Goal: Register for event/course

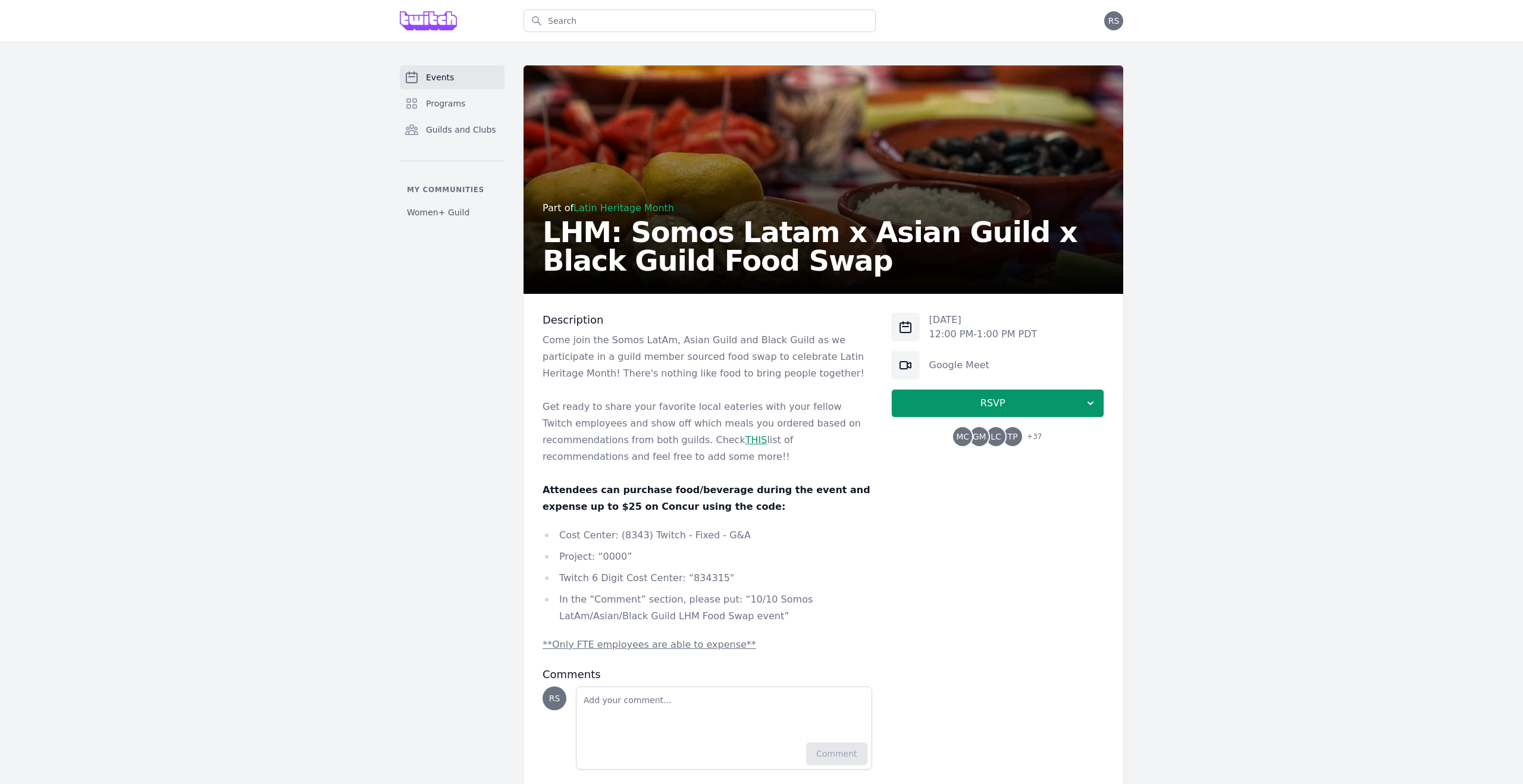
click at [445, 79] on span "Events" at bounding box center [440, 77] width 28 height 12
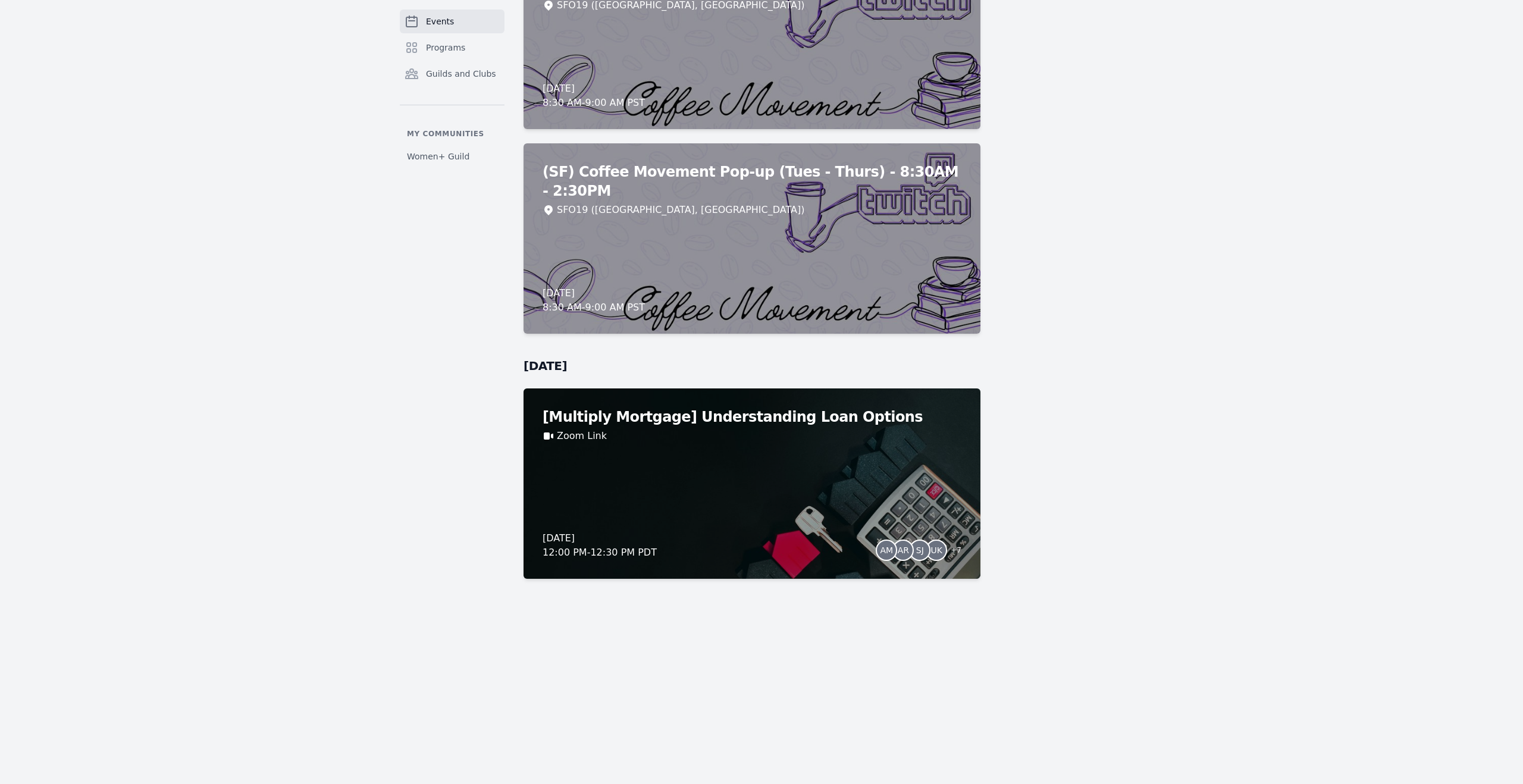
scroll to position [8883, 0]
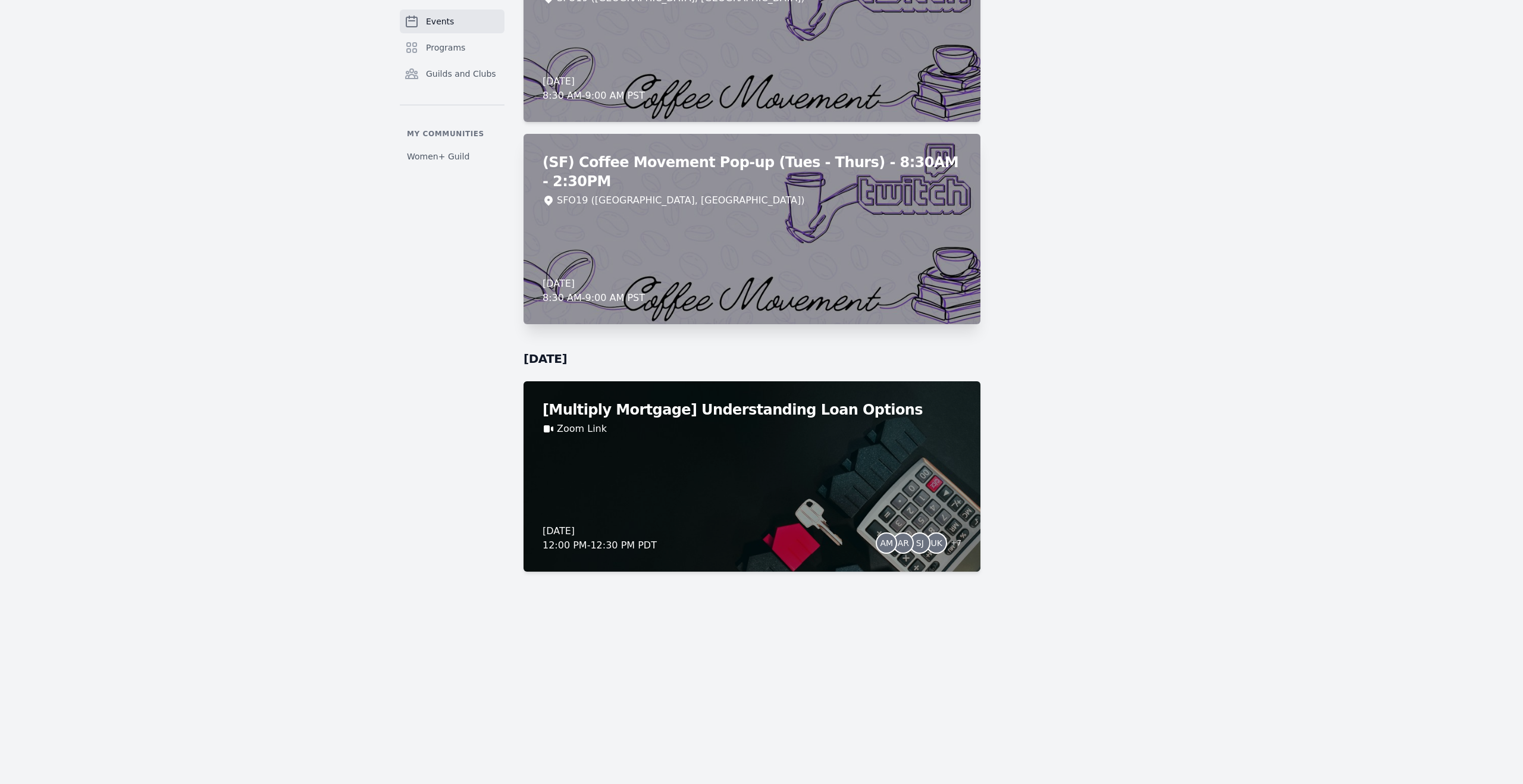
drag, startPoint x: 431, startPoint y: 274, endPoint x: 819, endPoint y: 159, distance: 404.7
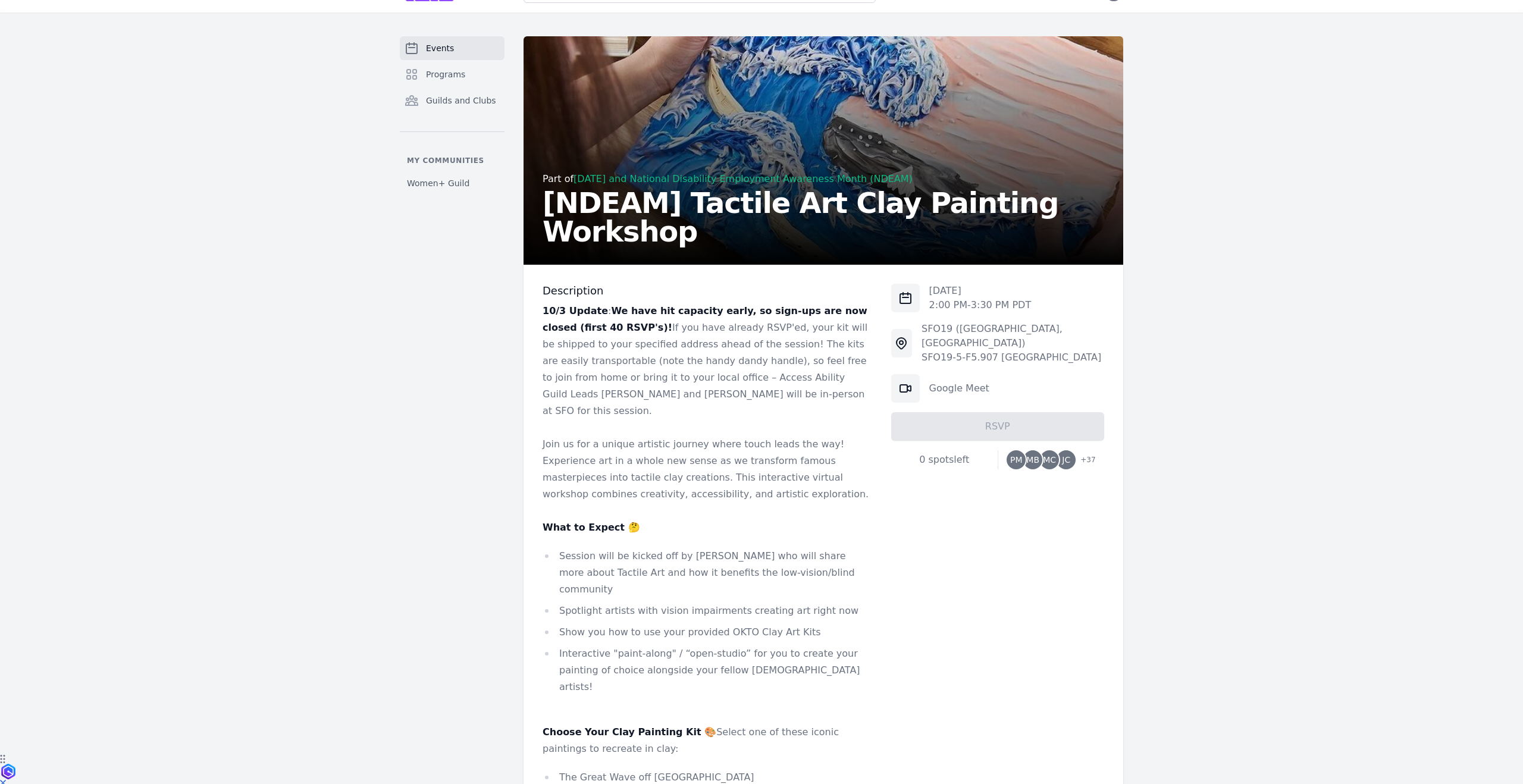
scroll to position [28, 0]
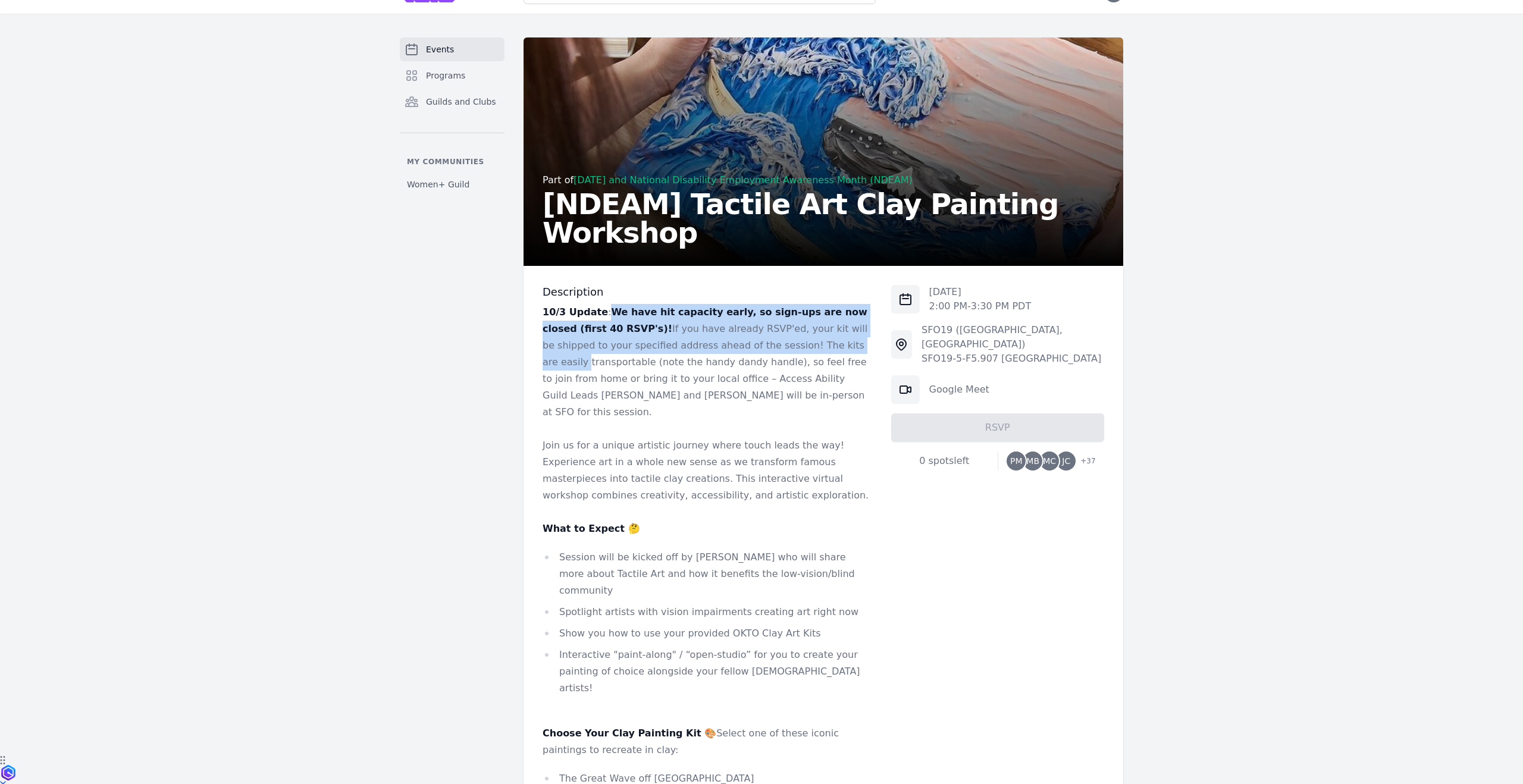
drag, startPoint x: 607, startPoint y: 312, endPoint x: 867, endPoint y: 344, distance: 262.0
click at [867, 344] on p "10/3 Update : We have hit capacity early, so sign-ups are now closed (first 40 …" at bounding box center [707, 362] width 329 height 117
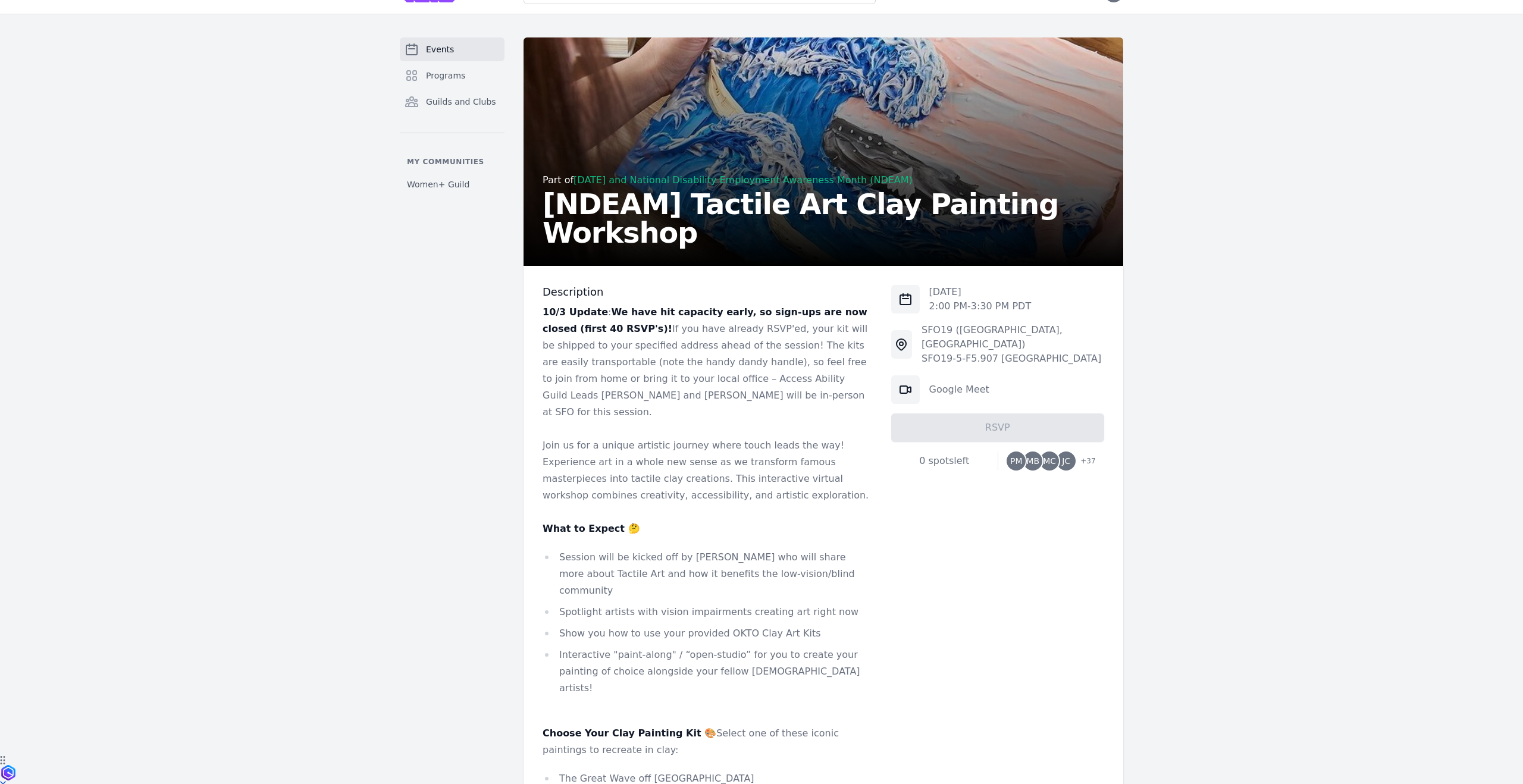
click at [798, 287] on h3 "Description" at bounding box center [707, 292] width 329 height 14
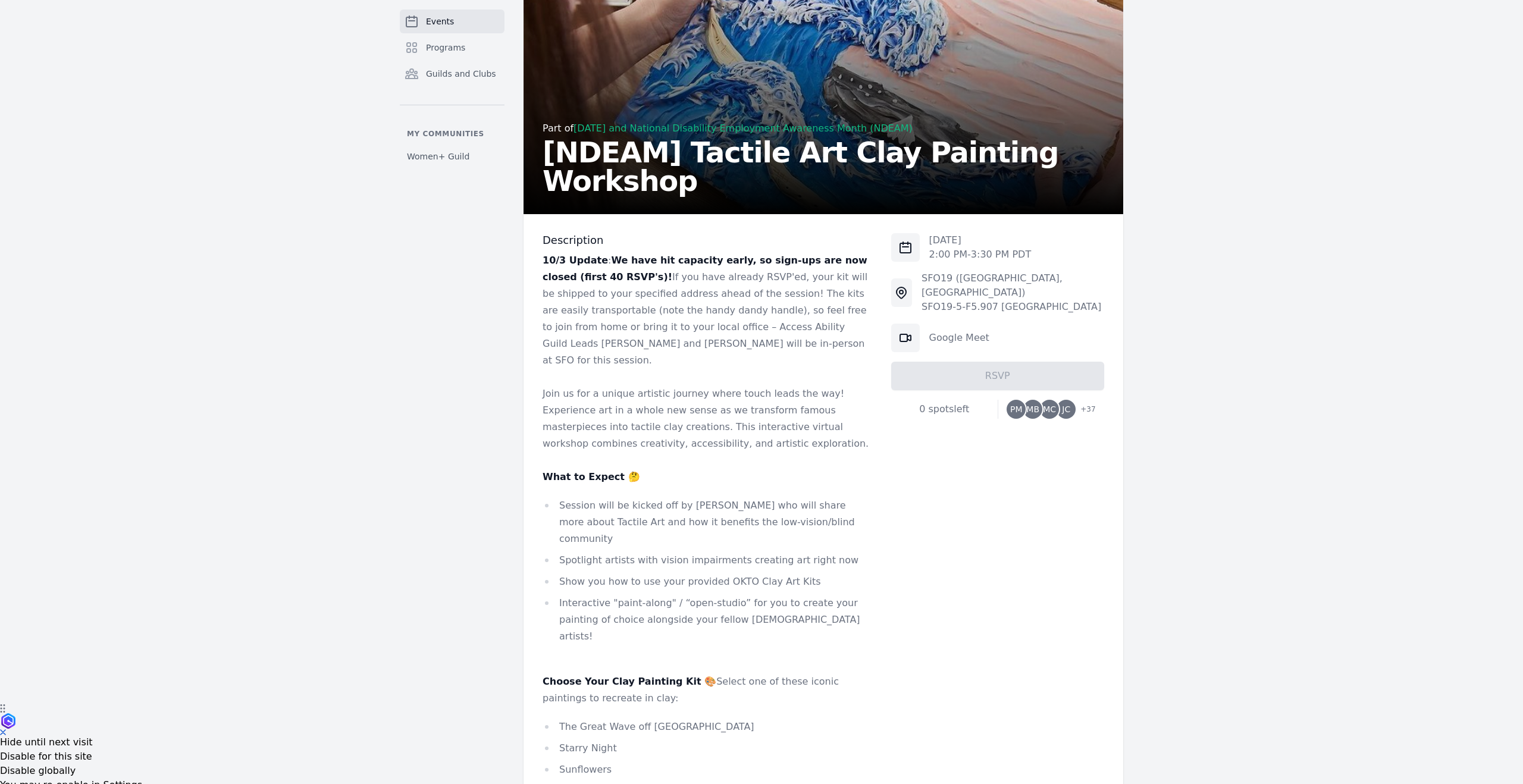
scroll to position [0, 0]
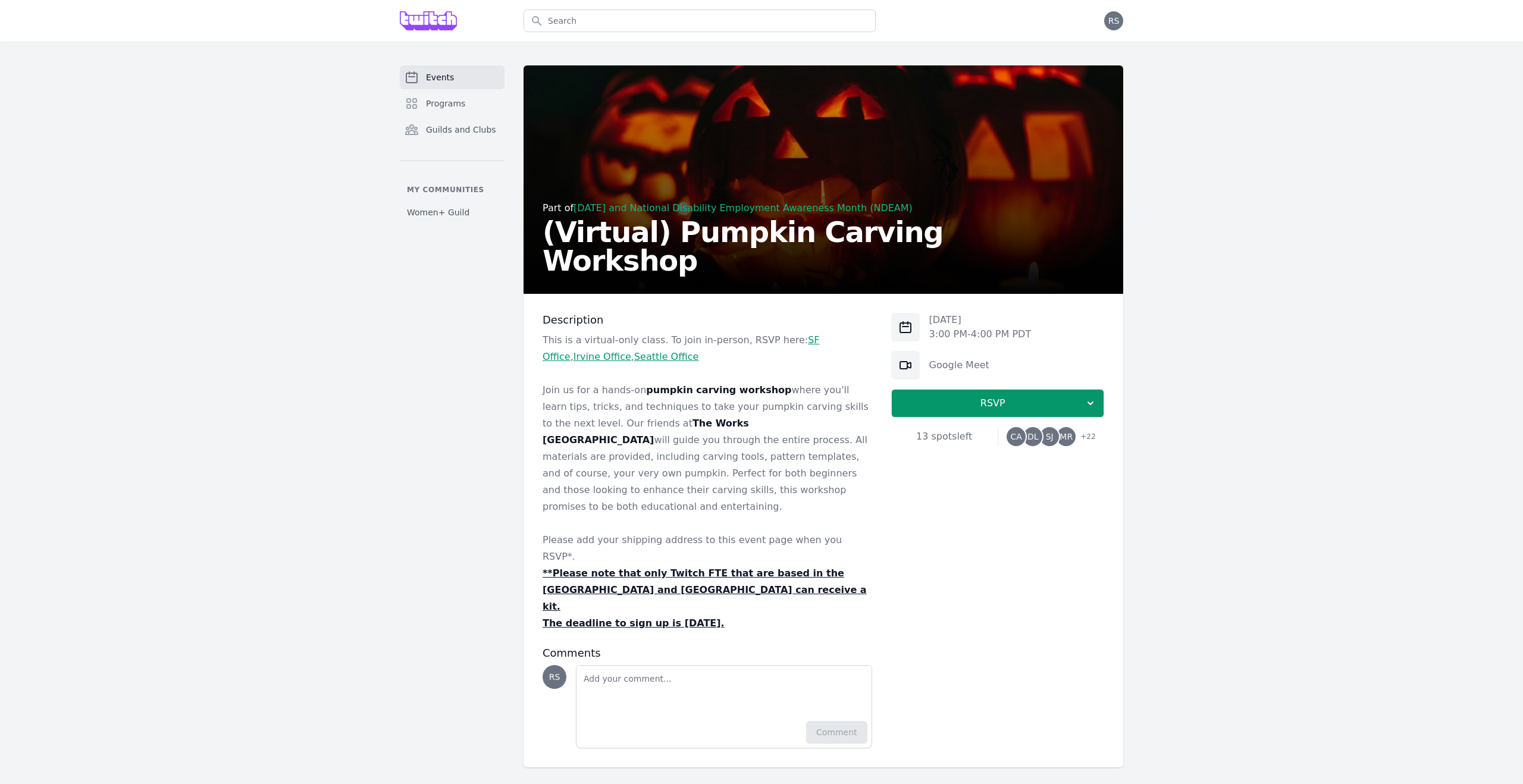
click at [475, 82] on link "Events" at bounding box center [452, 77] width 105 height 24
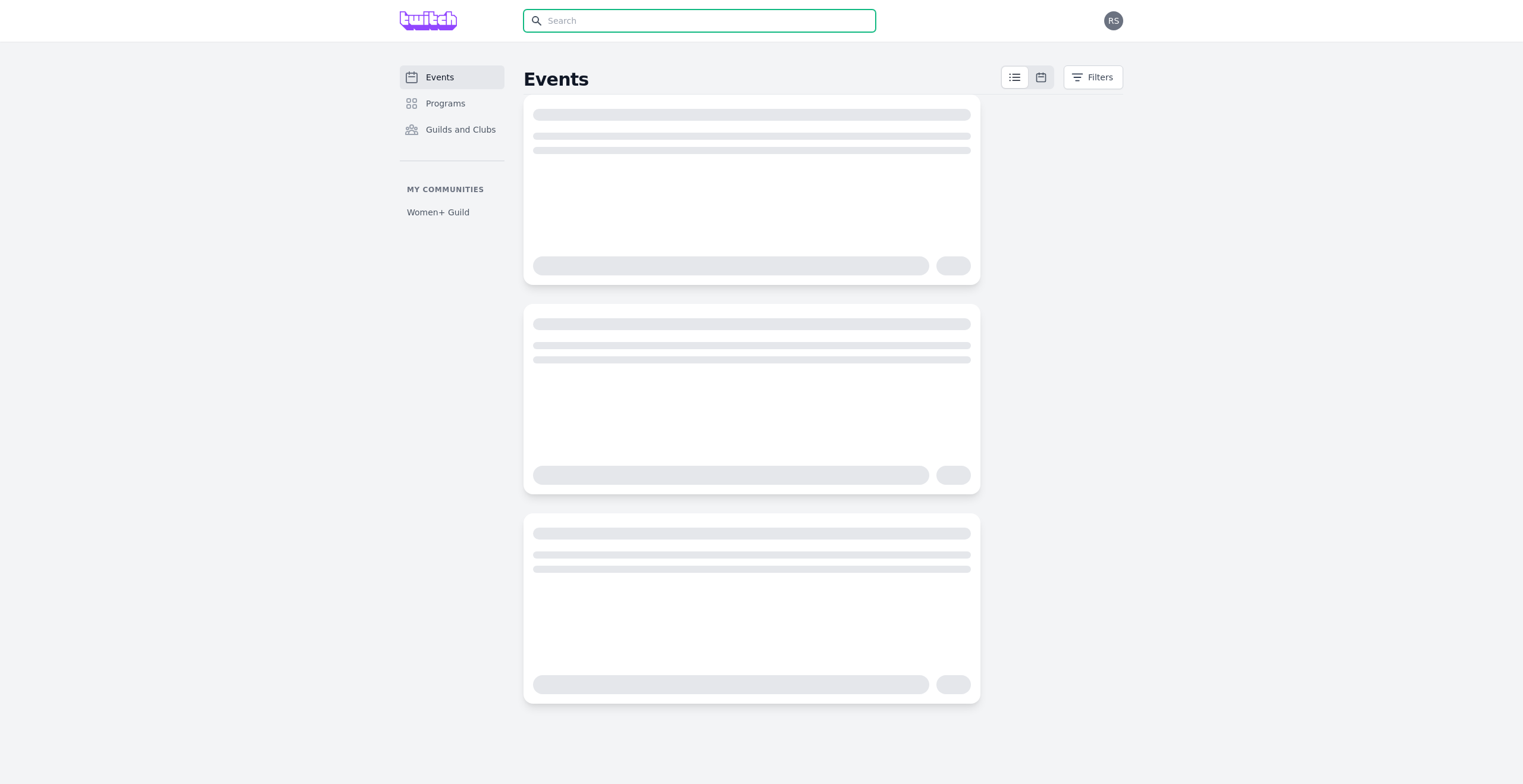
click at [612, 21] on input "text" at bounding box center [700, 21] width 352 height 22
type input "pumpkin"
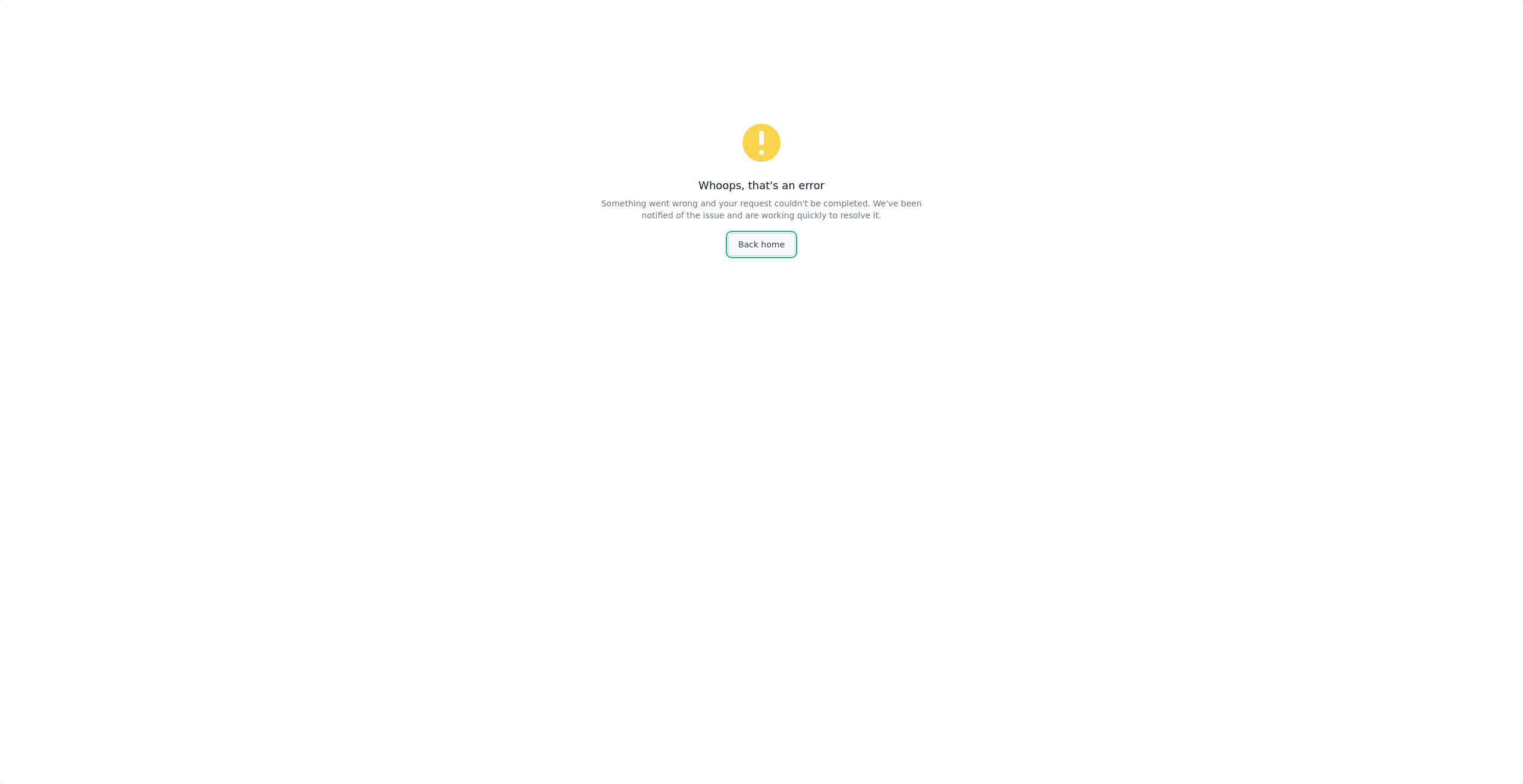
click at [739, 250] on link "Back home" at bounding box center [762, 244] width 67 height 22
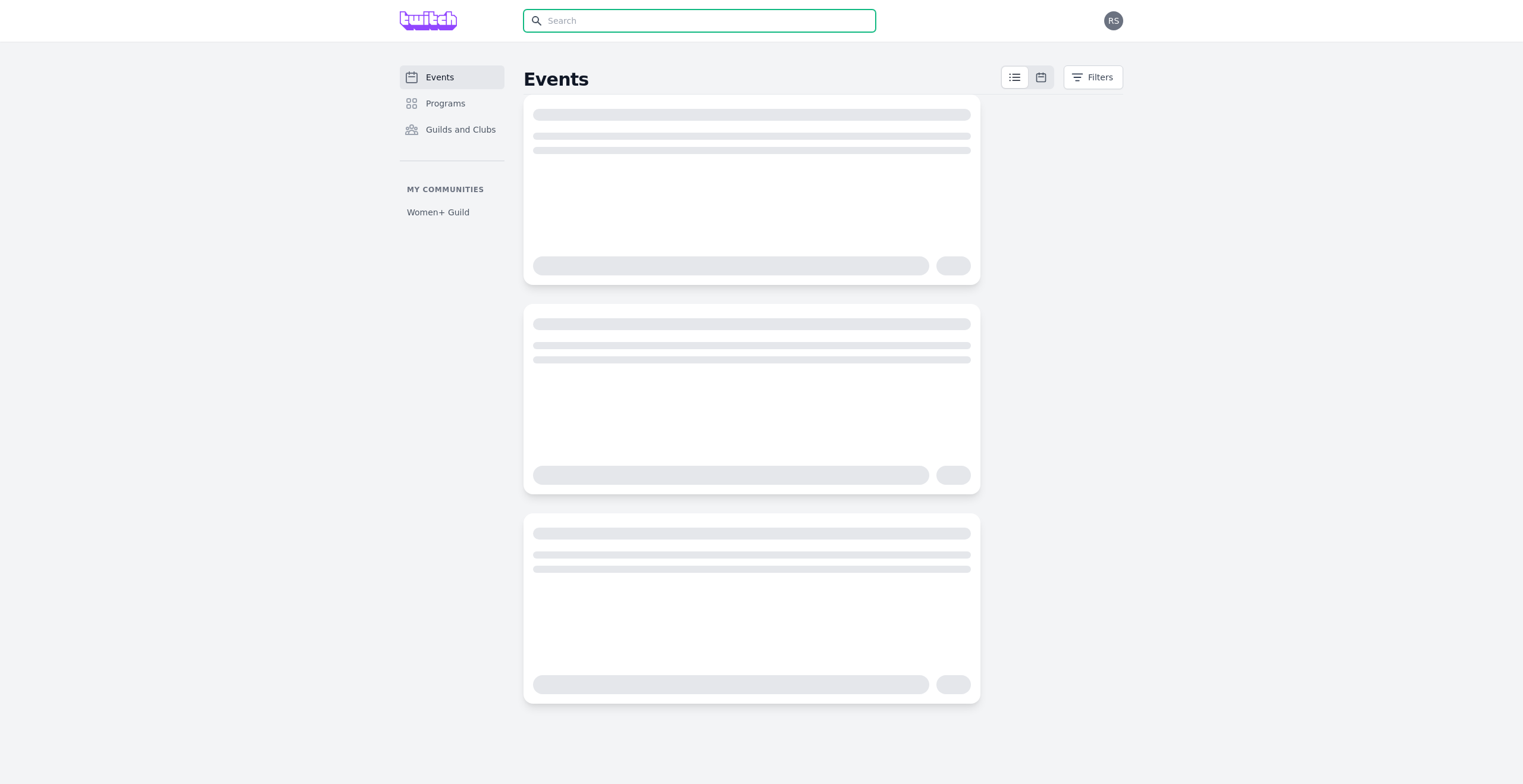
click at [666, 20] on input "text" at bounding box center [700, 21] width 352 height 22
click at [1027, 229] on div "Events Filters" at bounding box center [824, 384] width 600 height 638
click at [450, 109] on span "Programs" at bounding box center [445, 103] width 39 height 12
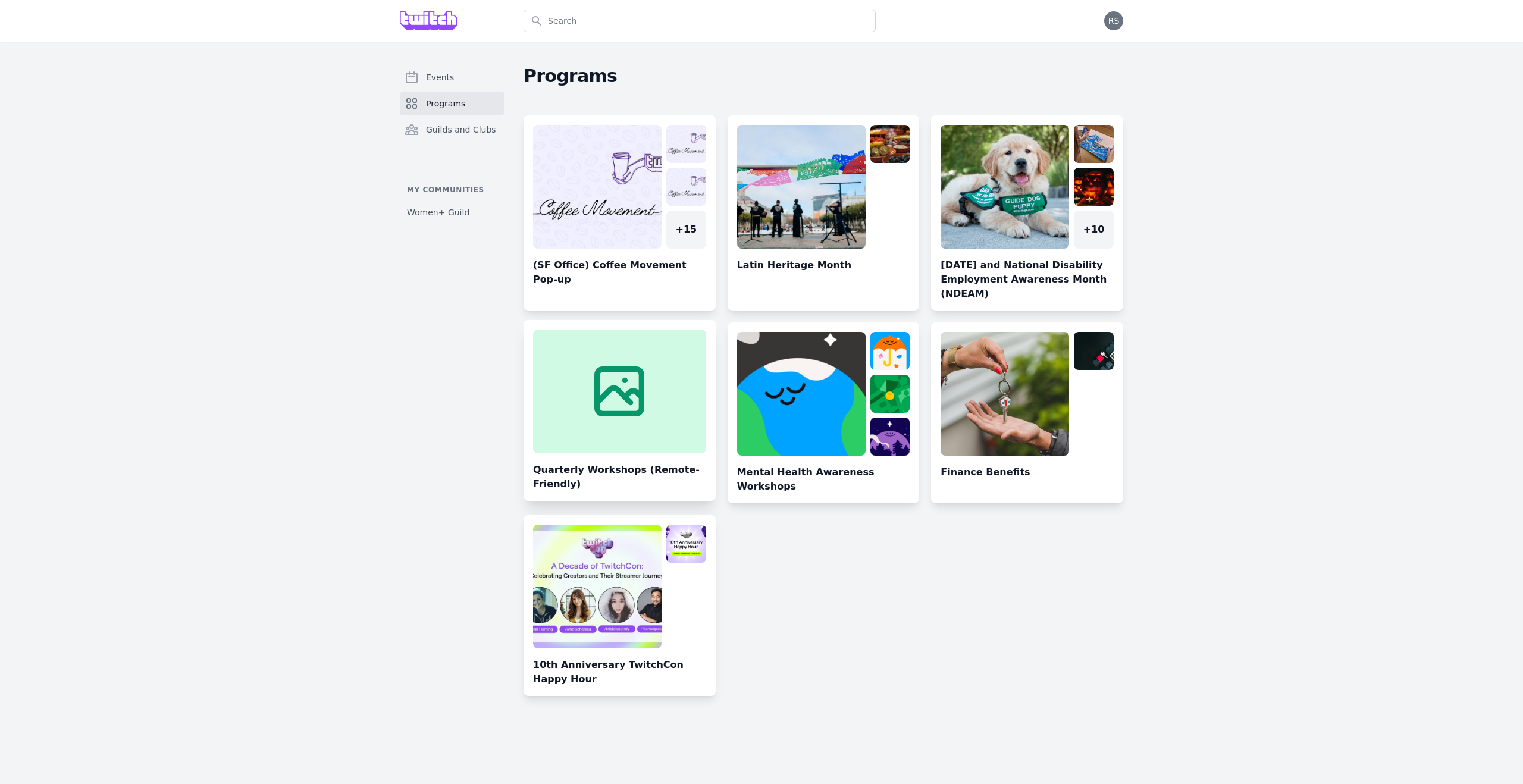
click at [648, 425] on link at bounding box center [620, 415] width 192 height 171
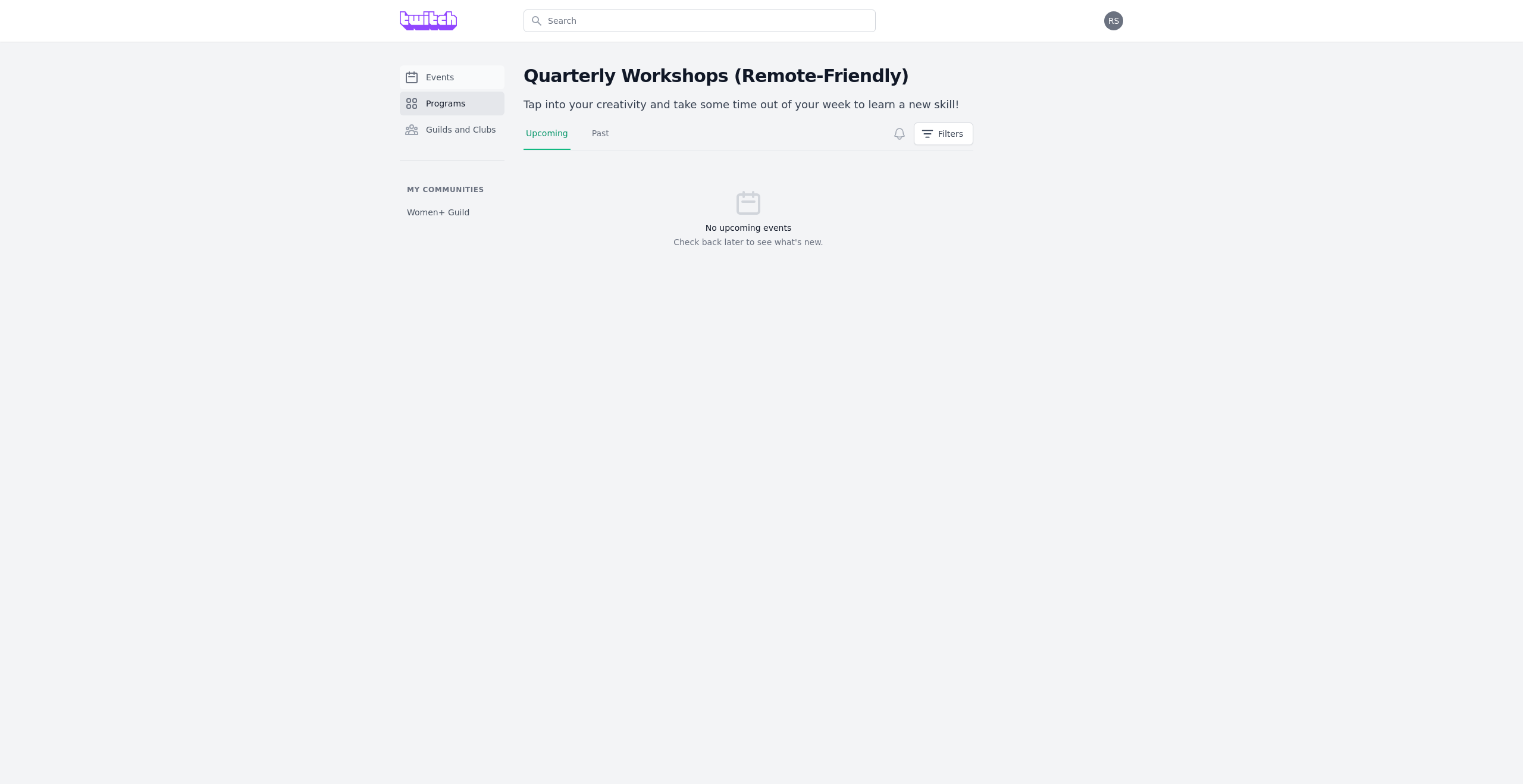
click at [488, 83] on link "Events" at bounding box center [452, 77] width 105 height 24
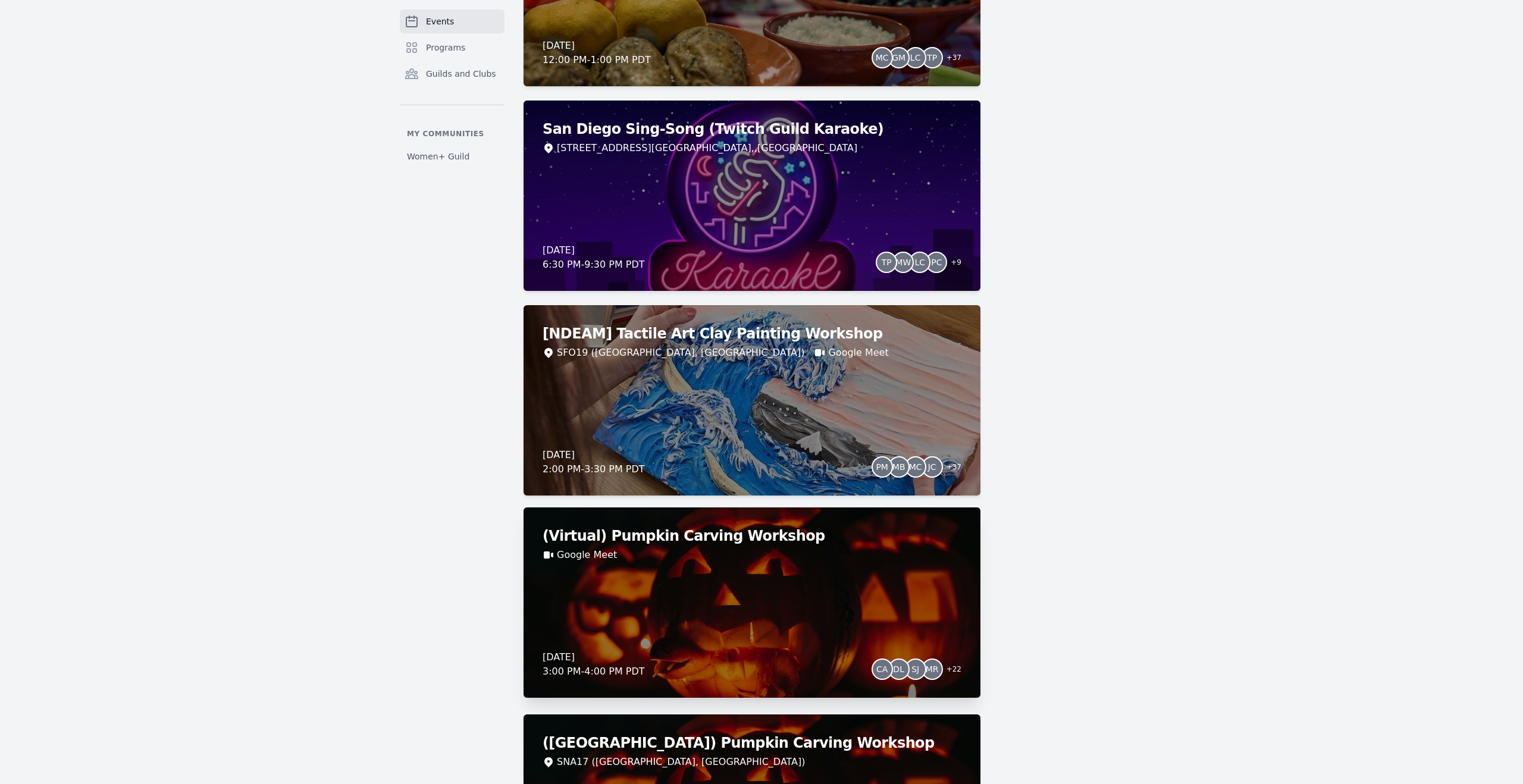
scroll to position [2085, 0]
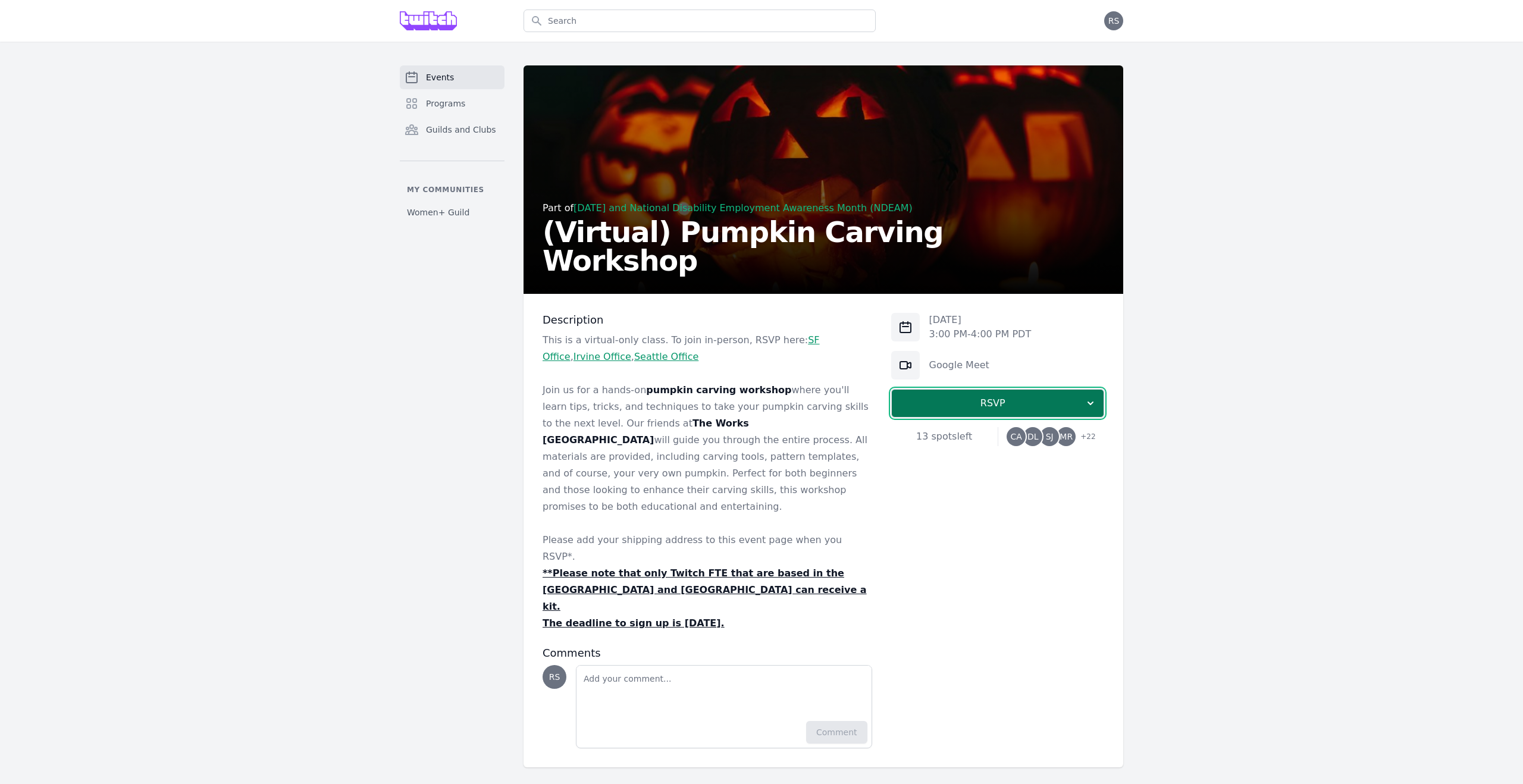
click at [975, 409] on span "RSVP" at bounding box center [993, 403] width 183 height 14
click at [978, 436] on link "I'm going" at bounding box center [998, 435] width 213 height 21
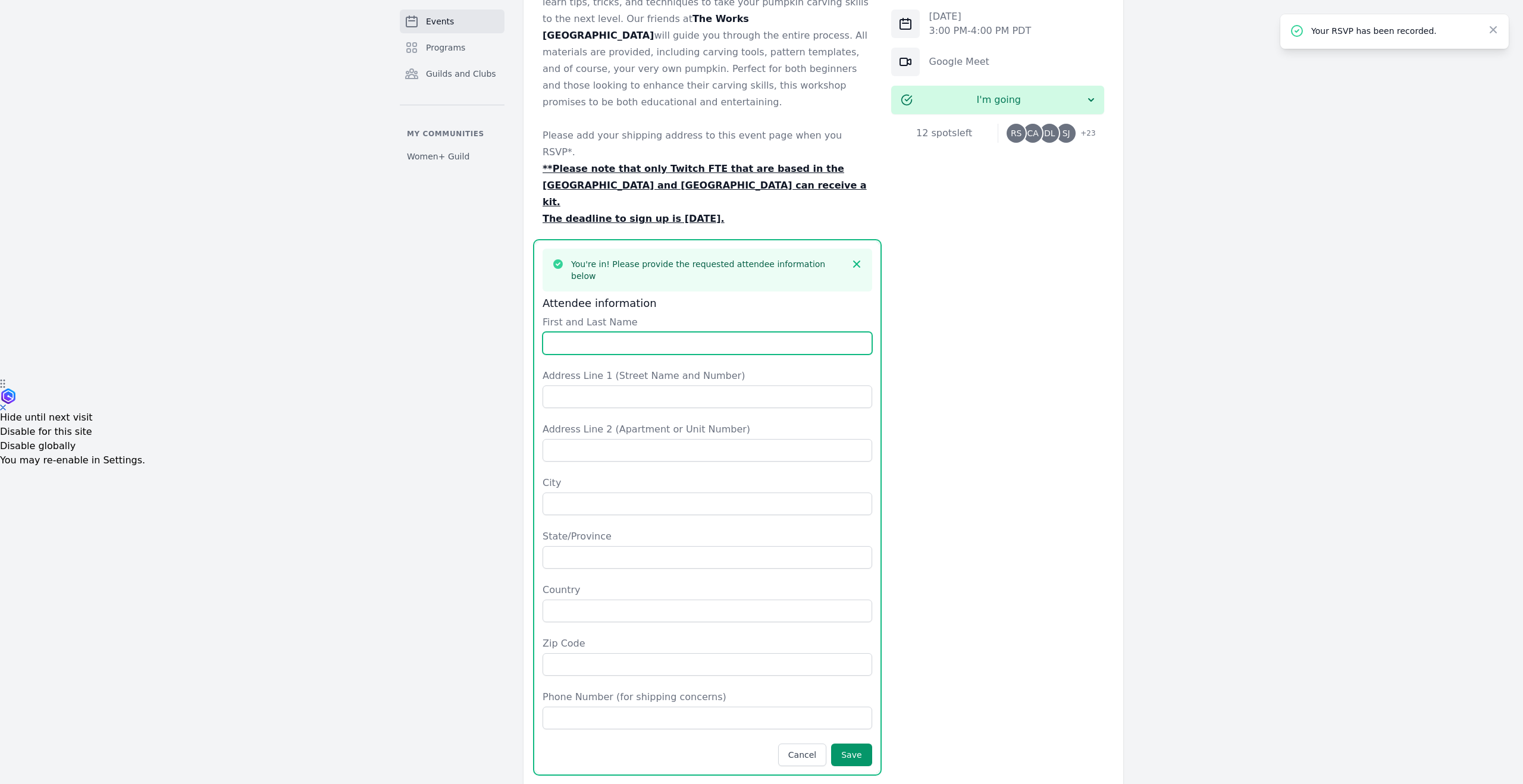
click at [772, 332] on input "First and Last Name" at bounding box center [707, 343] width 329 height 22
type input "r"
type input "[PERSON_NAME]"
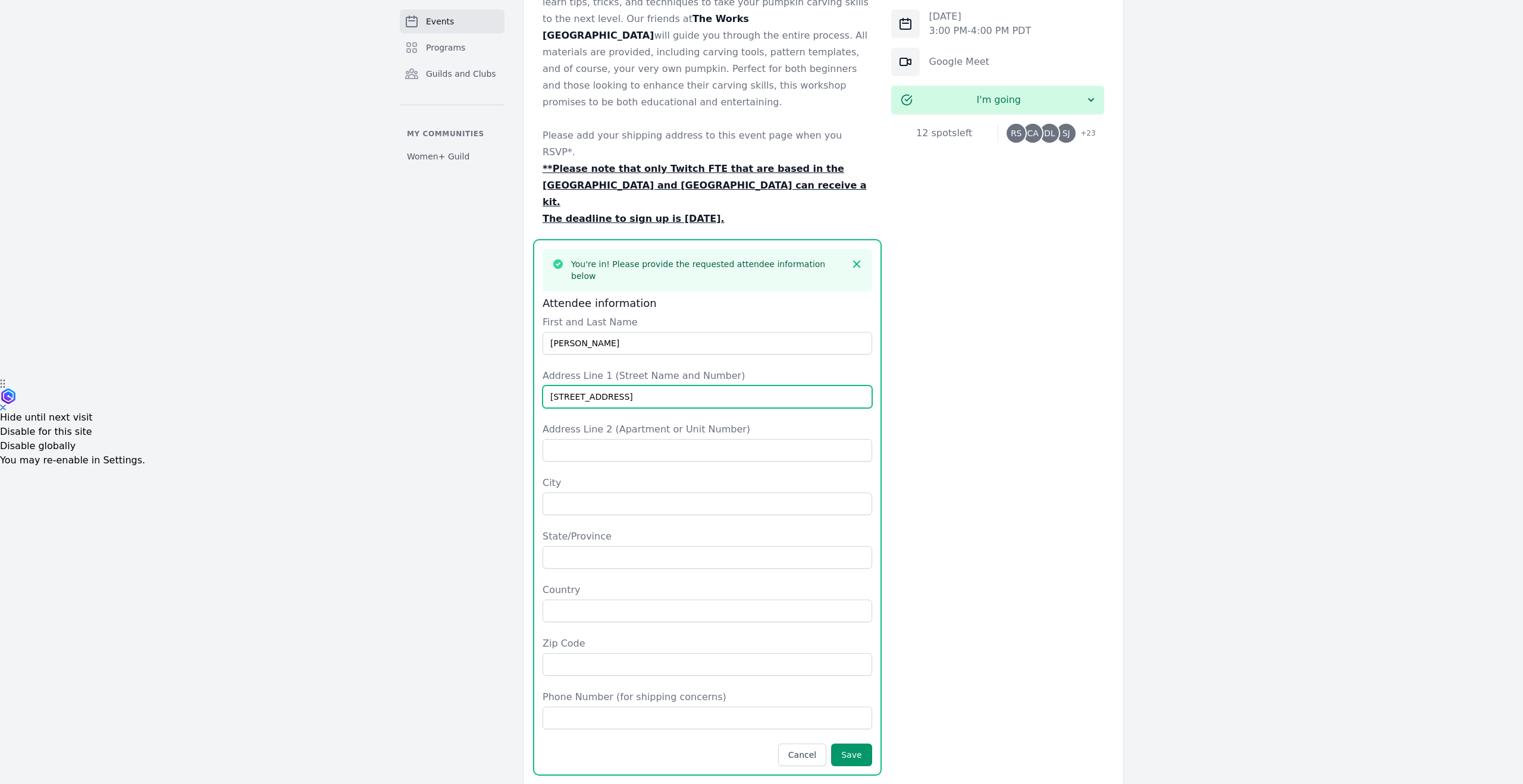
type input "[STREET_ADDRESS]"
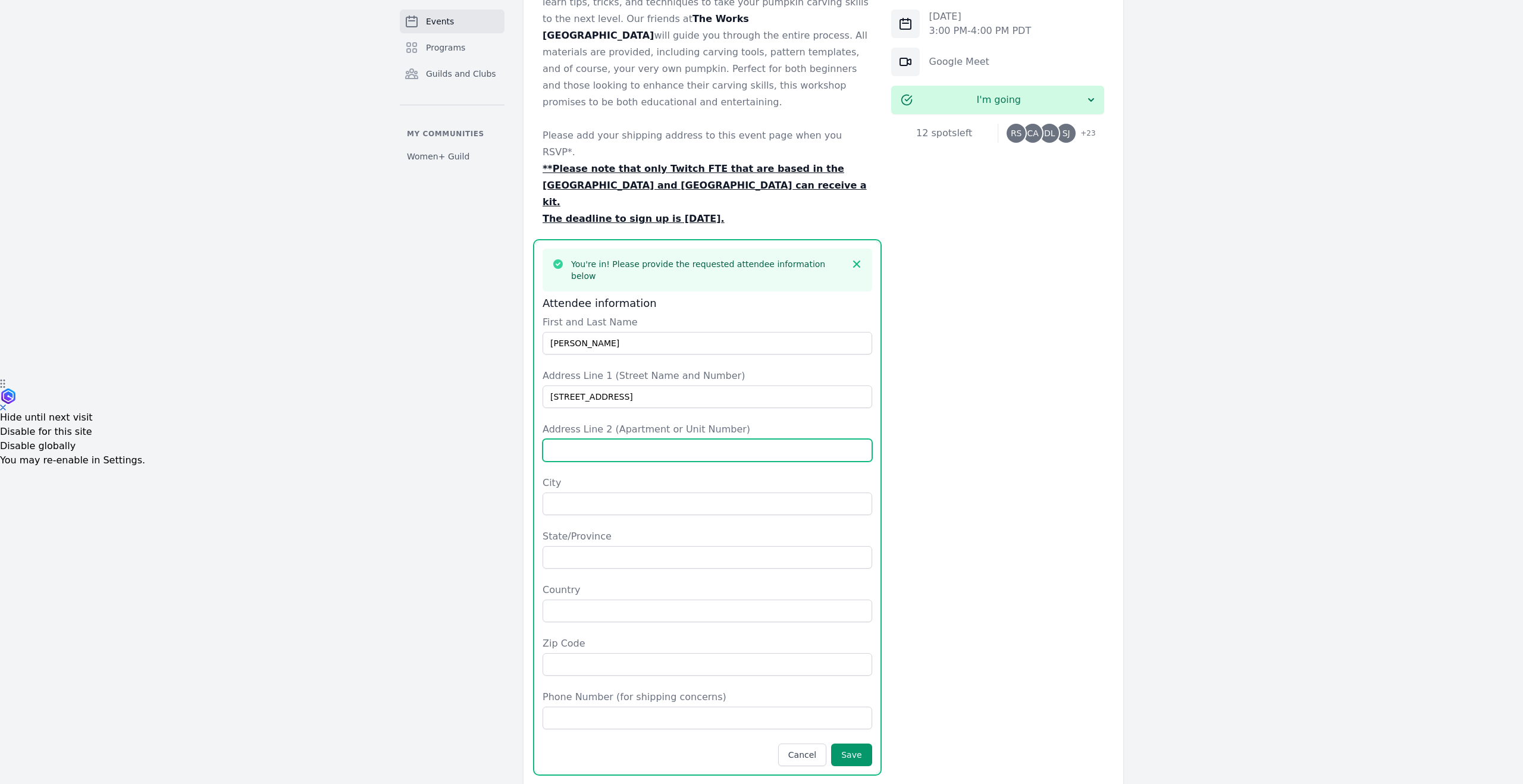
click at [720, 439] on input "Address Line 2 (Apartment or Unit Number)" at bounding box center [707, 450] width 329 height 22
type input "Apt 212"
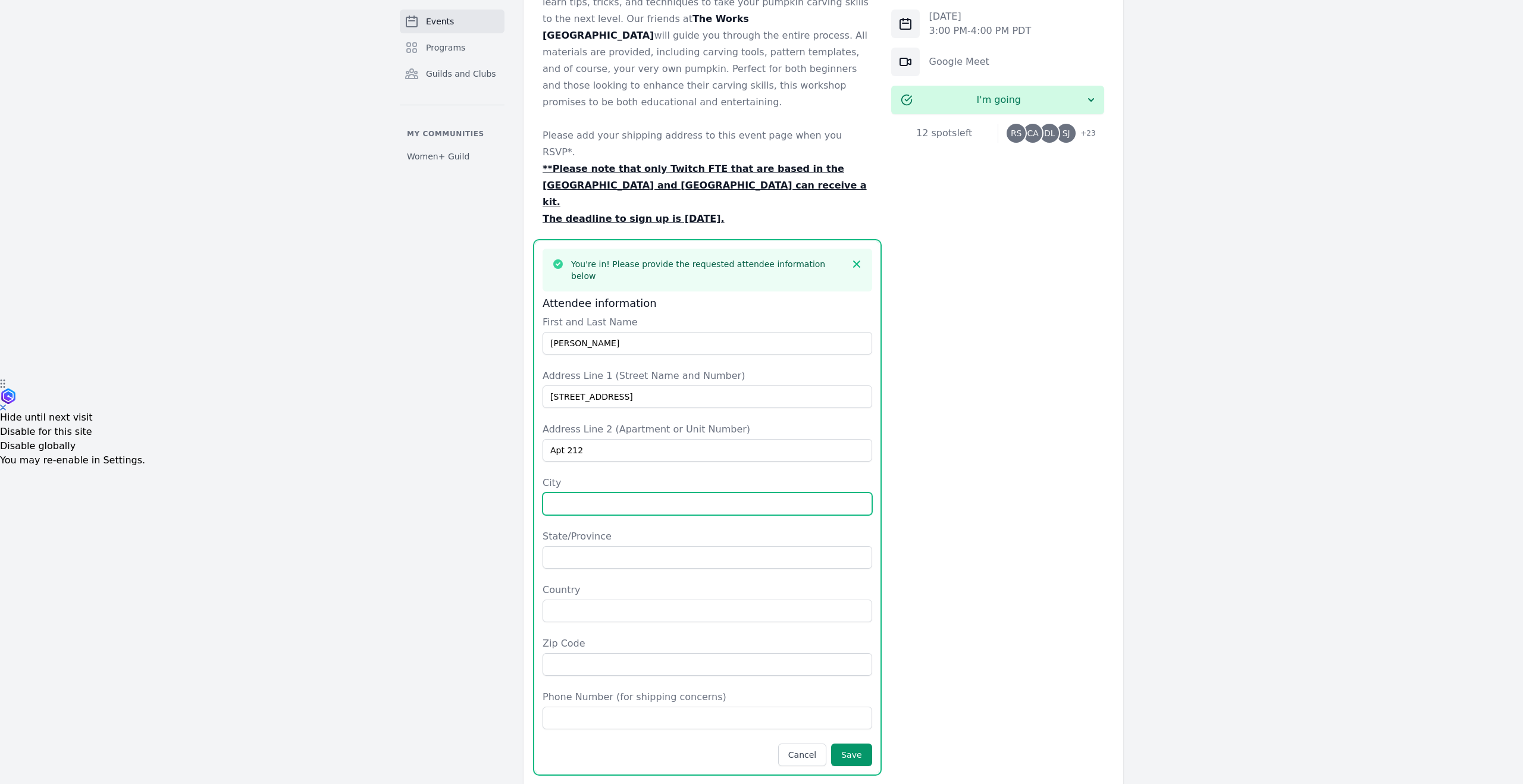
click at [713, 493] on input "City" at bounding box center [707, 504] width 329 height 22
type input "[GEOGRAPHIC_DATA]"
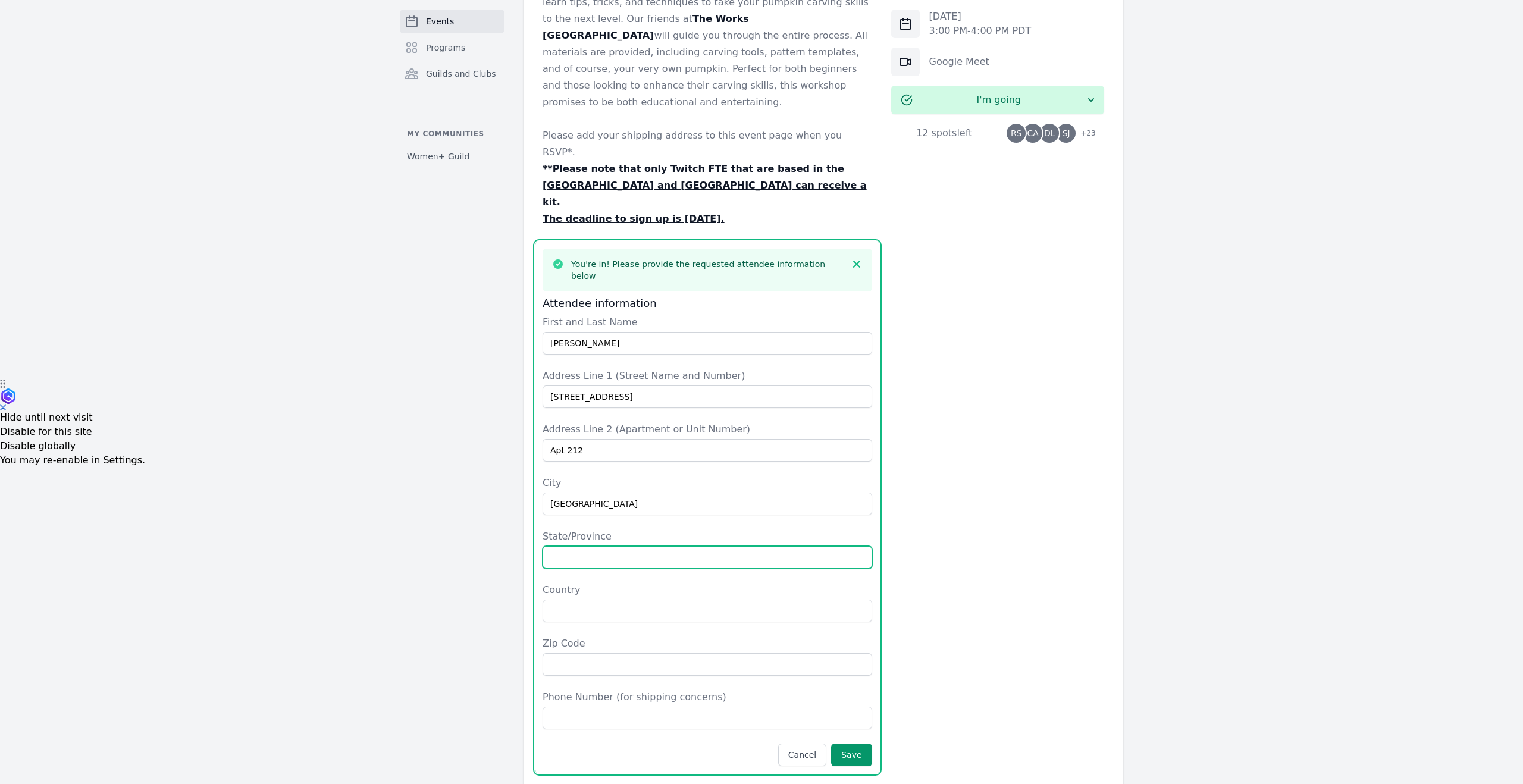
click at [695, 546] on input "State/Province" at bounding box center [707, 557] width 329 height 22
type input "NJ"
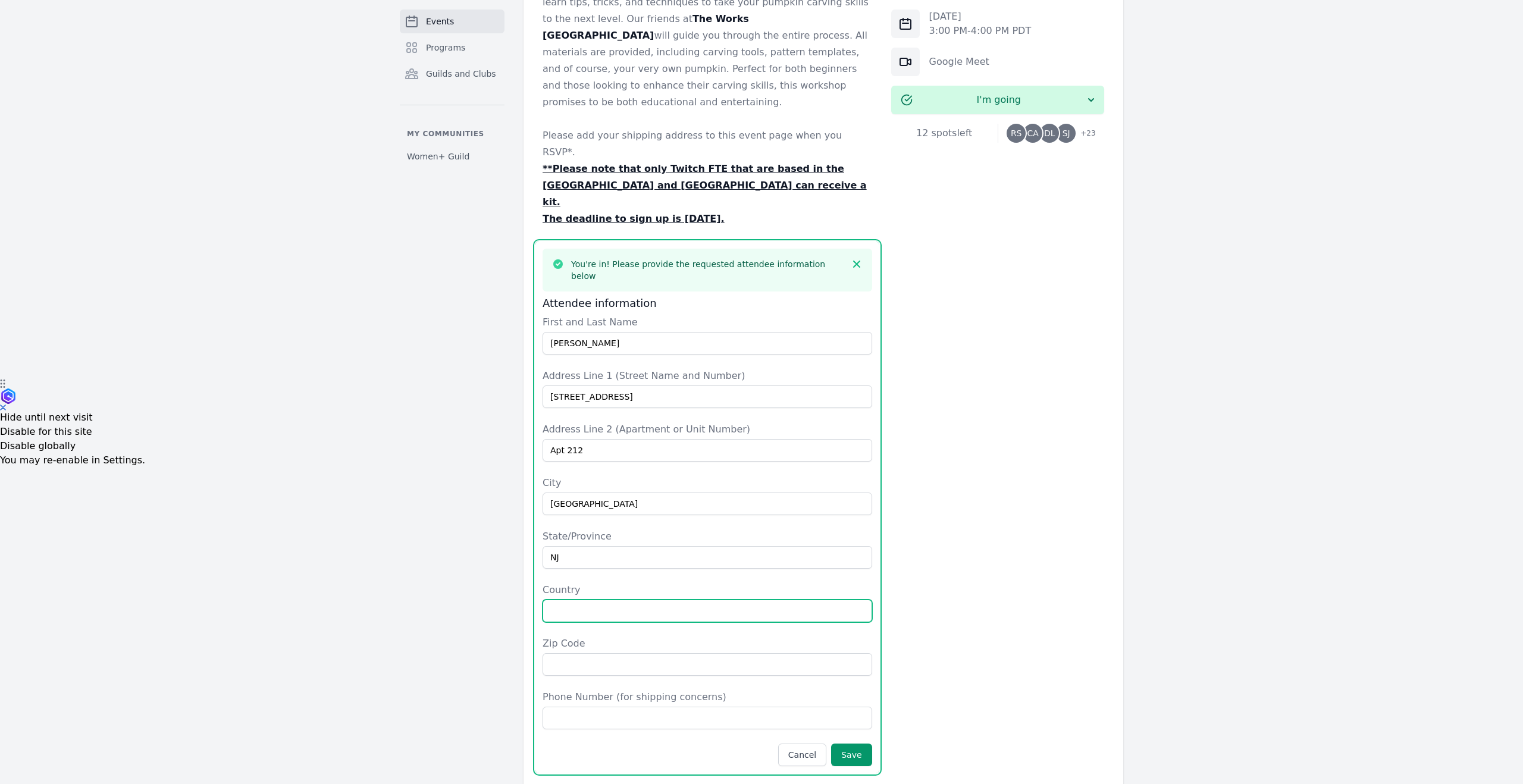
click at [687, 600] on input "Country" at bounding box center [707, 611] width 329 height 22
type input "[GEOGRAPHIC_DATA]"
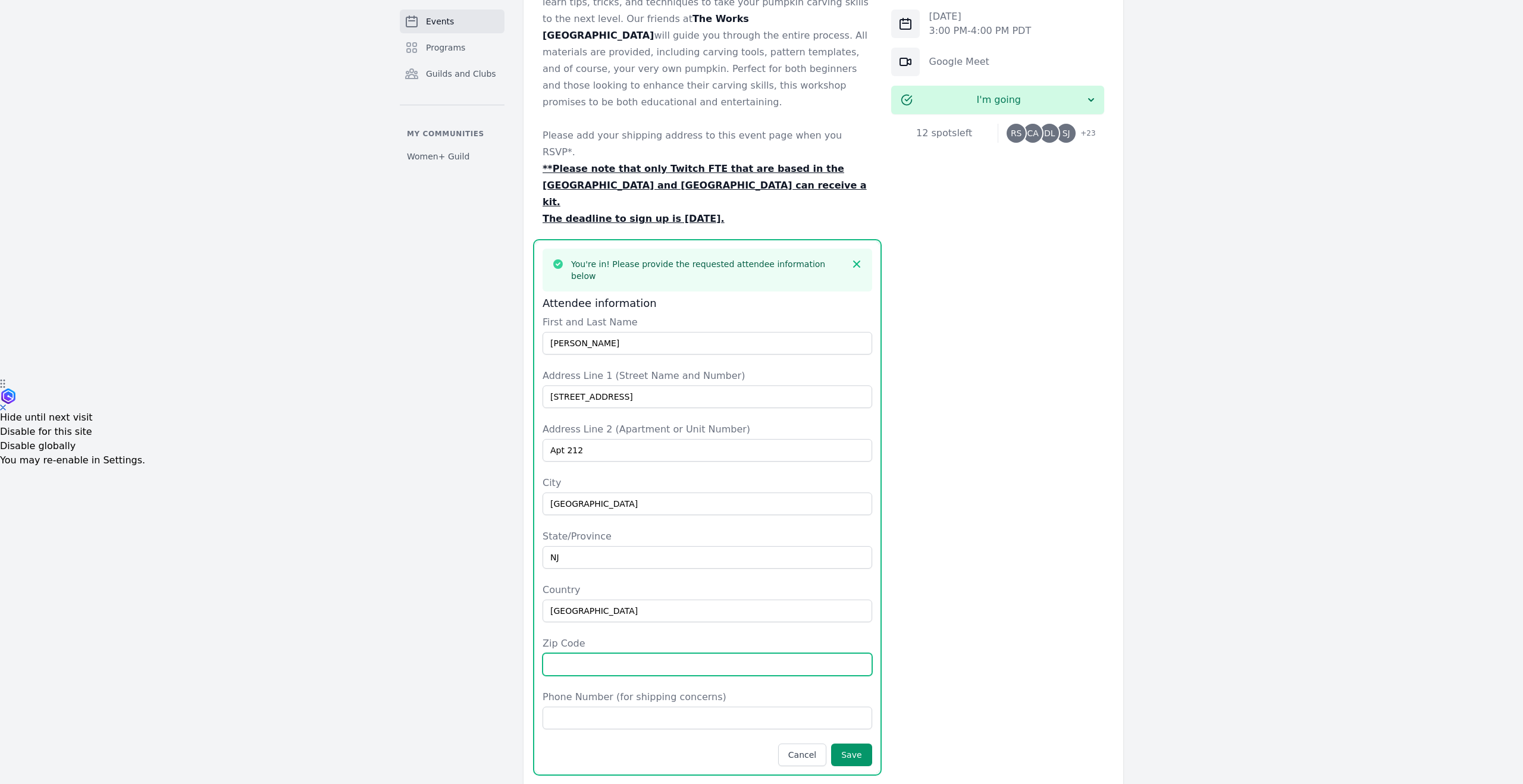
click at [675, 653] on input "Zip Code" at bounding box center [707, 664] width 329 height 22
type input "07310"
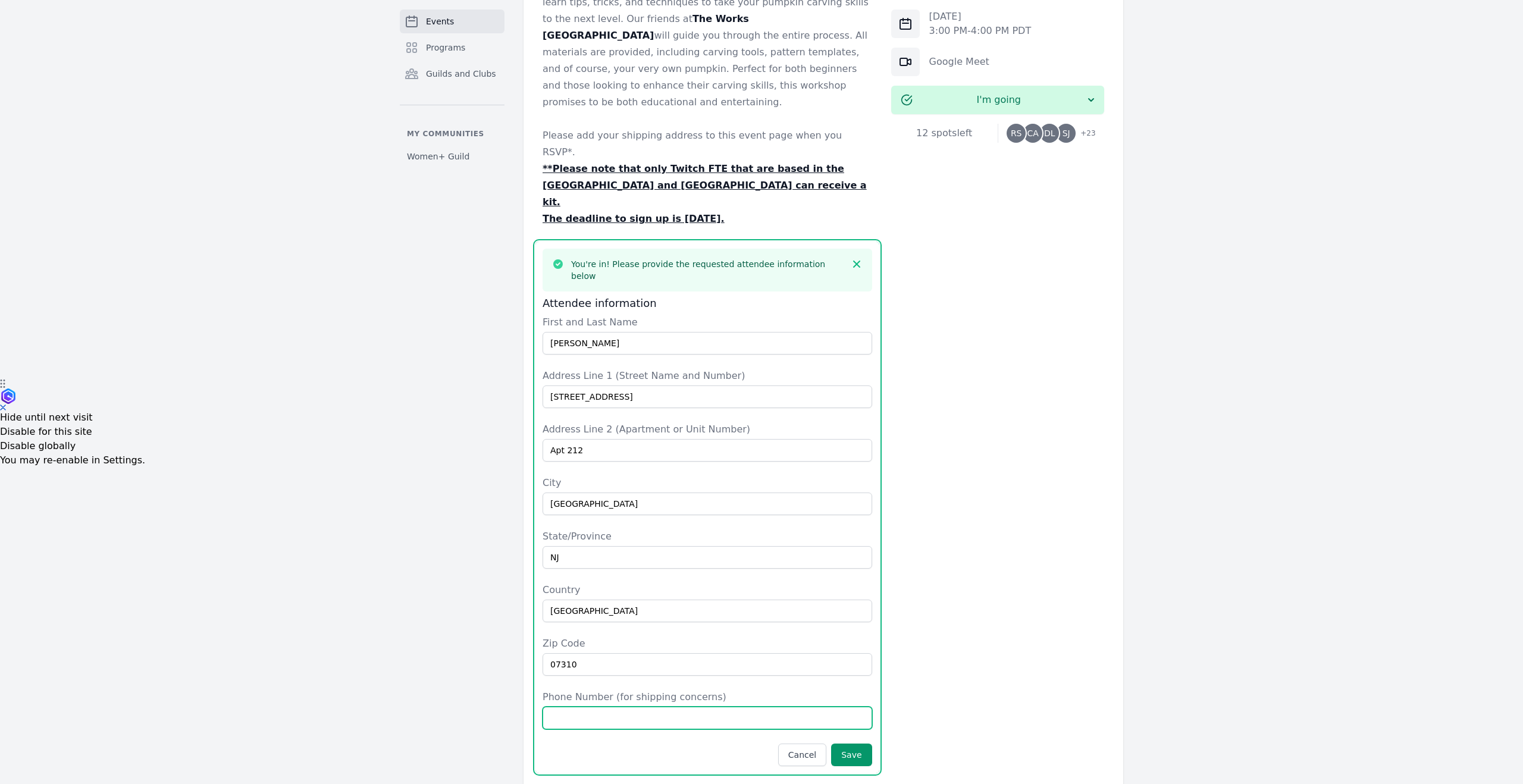
click at [674, 707] on input "Phone Number (for shipping concerns)" at bounding box center [707, 718] width 329 height 22
type input "6319489498"
click at [853, 744] on button "Save" at bounding box center [851, 755] width 40 height 22
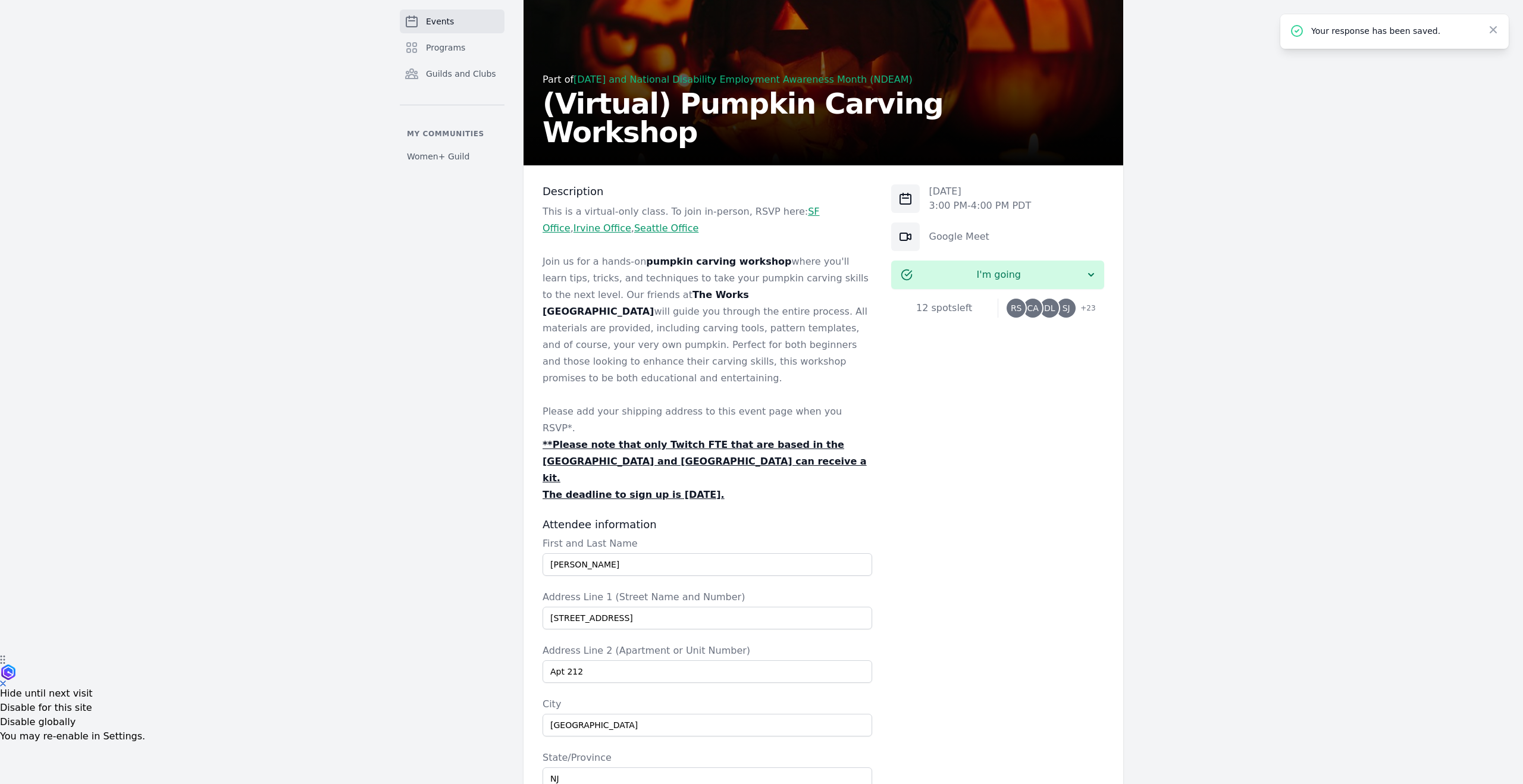
scroll to position [0, 0]
